Goal: Check status: Check status

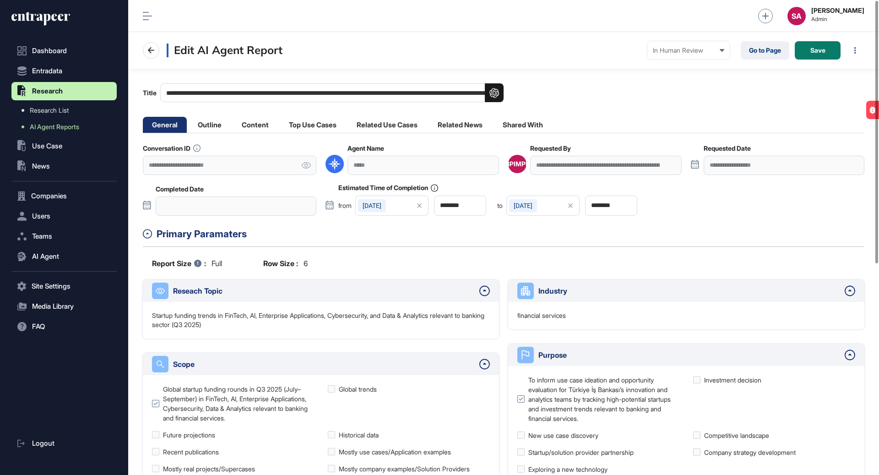
scroll to position [475, 751]
click at [755, 50] on link "Go to Page" at bounding box center [765, 50] width 49 height 18
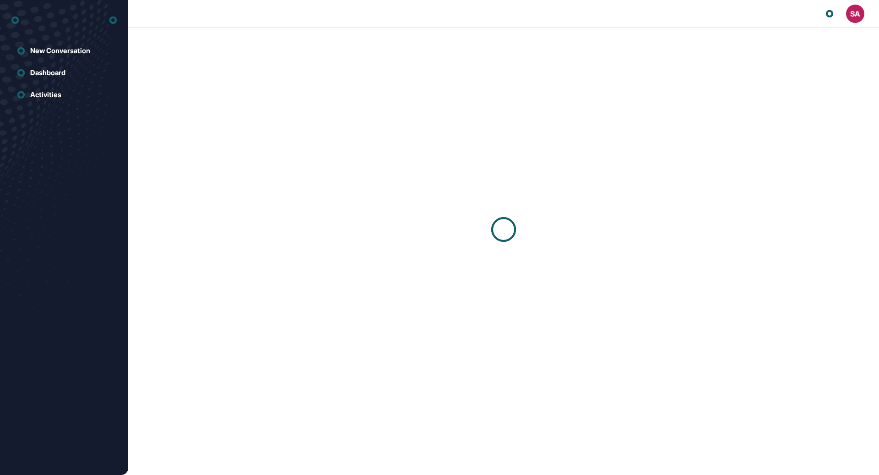
scroll to position [0, 0]
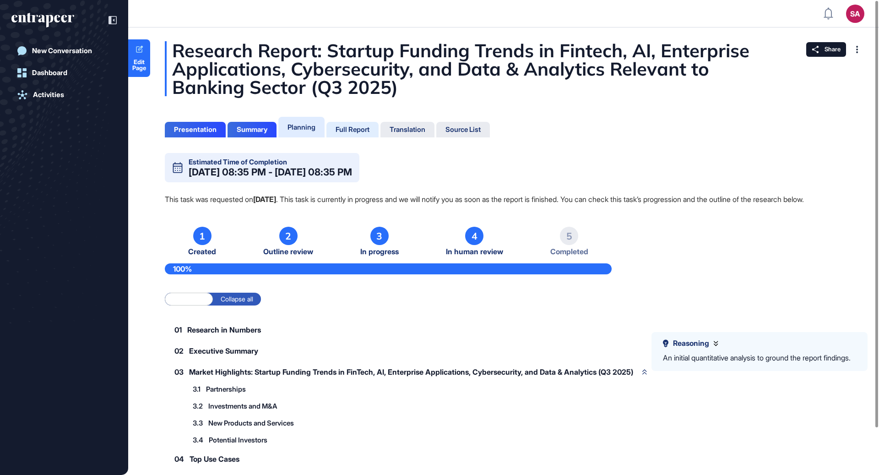
click at [359, 131] on div "Full Report" at bounding box center [353, 129] width 34 height 8
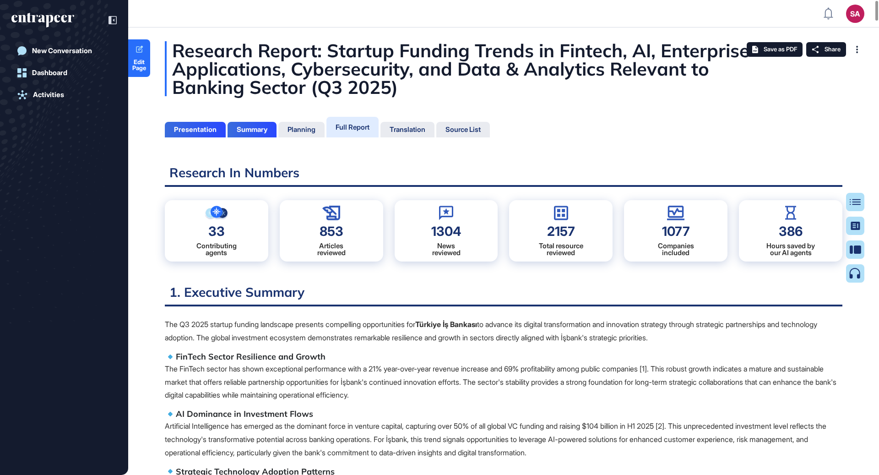
scroll to position [4, 0]
